Goal: Communication & Community: Answer question/provide support

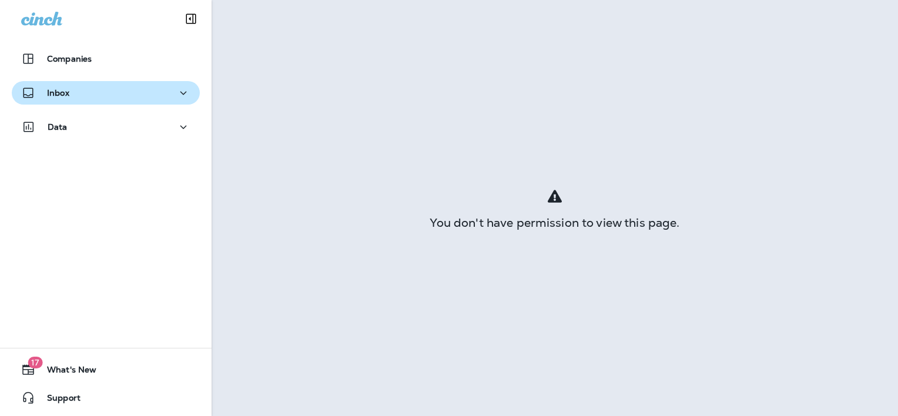
click at [116, 94] on div "Inbox" at bounding box center [105, 93] width 169 height 15
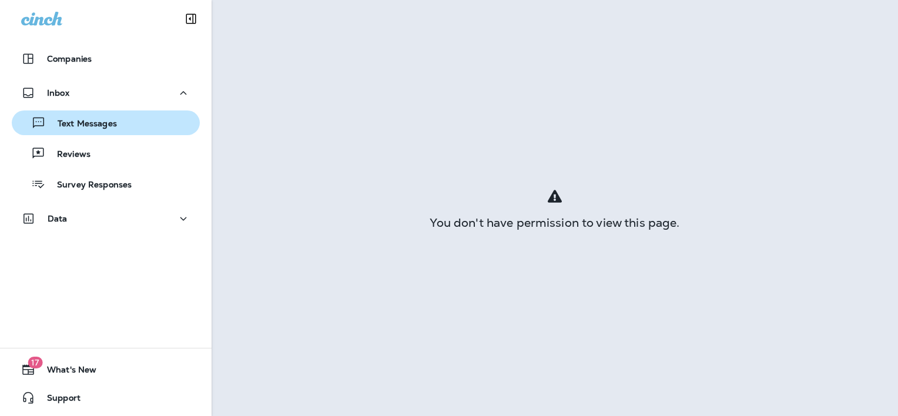
click at [108, 121] on p "Text Messages" at bounding box center [81, 124] width 71 height 11
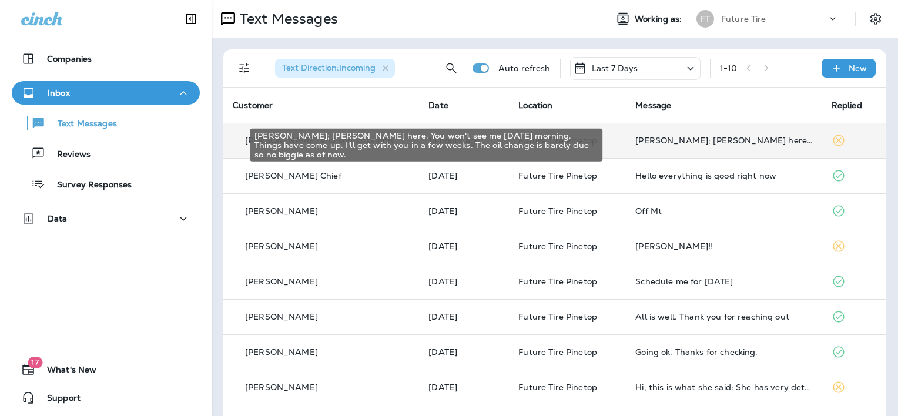
click at [635, 142] on div "[PERSON_NAME]; [PERSON_NAME] here. You won't see me [DATE] morning. Things have…" at bounding box center [723, 140] width 177 height 9
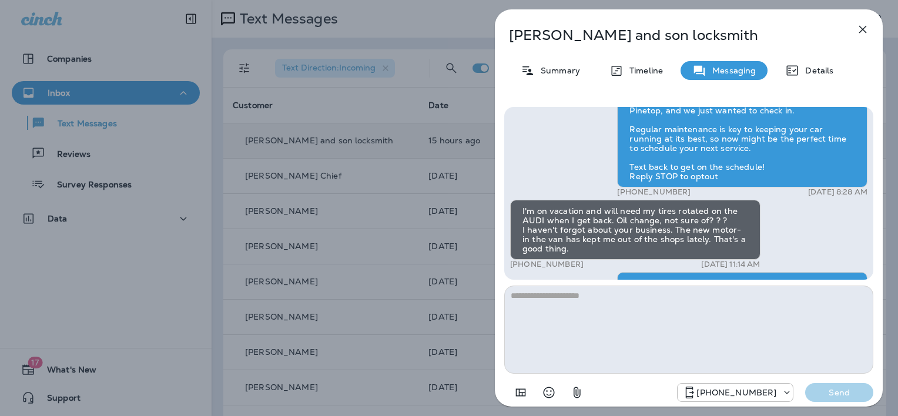
scroll to position [-136, 0]
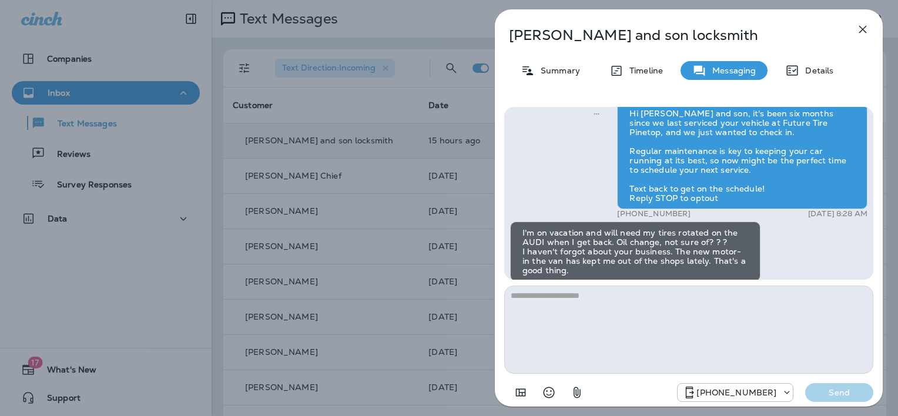
click at [861, 26] on icon "button" at bounding box center [862, 29] width 14 height 14
